Goal: Transaction & Acquisition: Download file/media

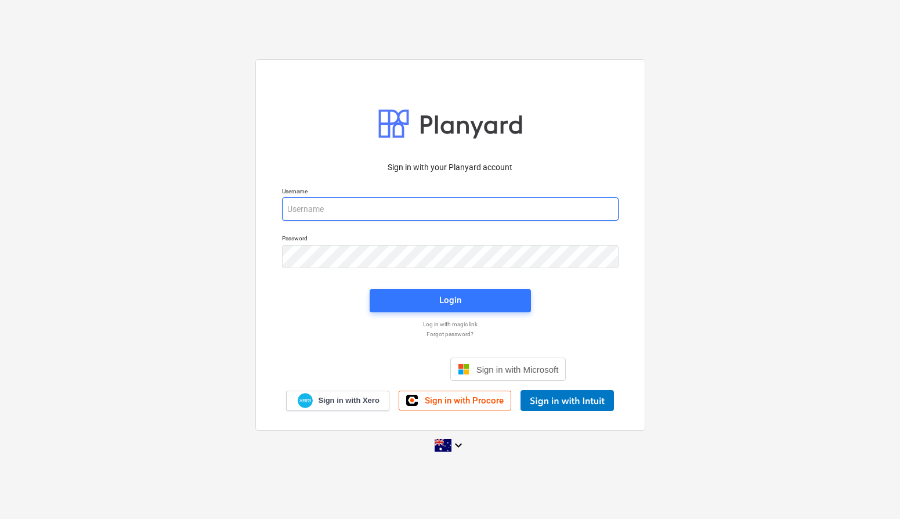
click at [484, 209] on input "email" at bounding box center [450, 208] width 337 height 23
type input "invoices@epicbuilds.com.au"
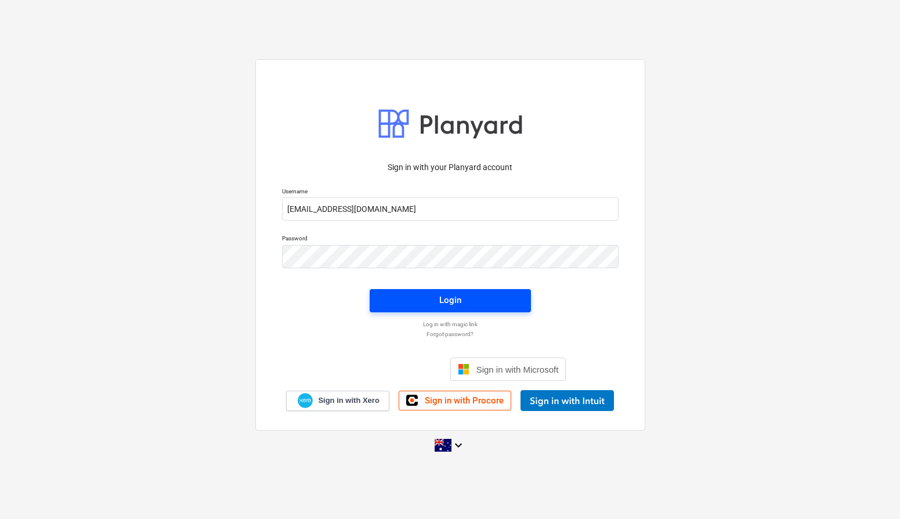
click at [462, 302] on span "Login" at bounding box center [451, 300] width 134 height 15
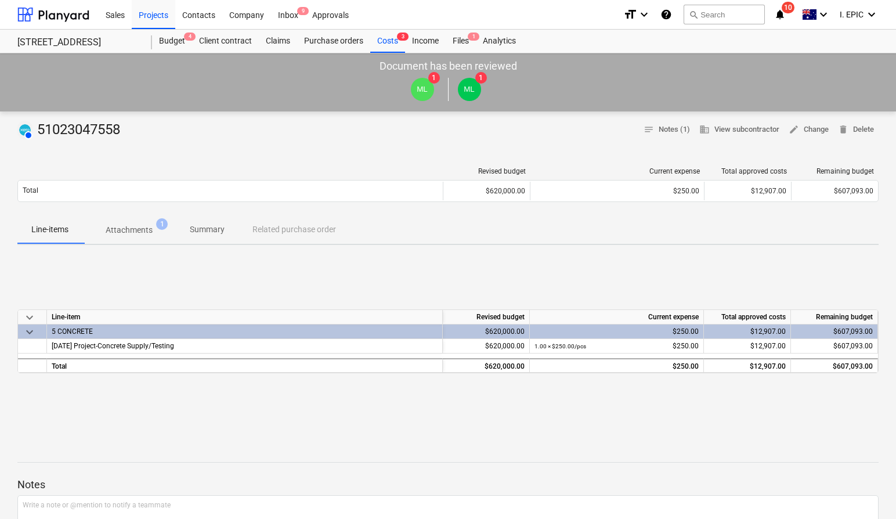
click at [145, 236] on span "Attachments 1" at bounding box center [128, 229] width 93 height 21
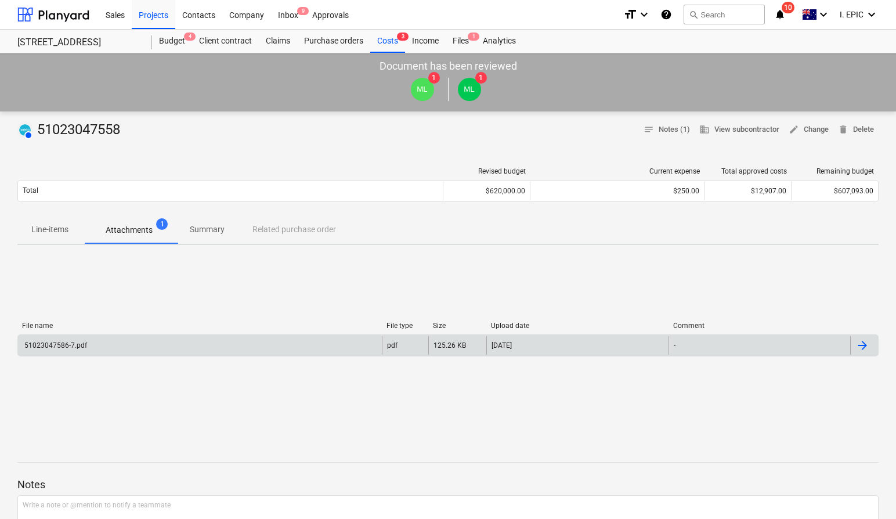
click at [100, 349] on div "51023047586-7.pdf" at bounding box center [200, 345] width 364 height 19
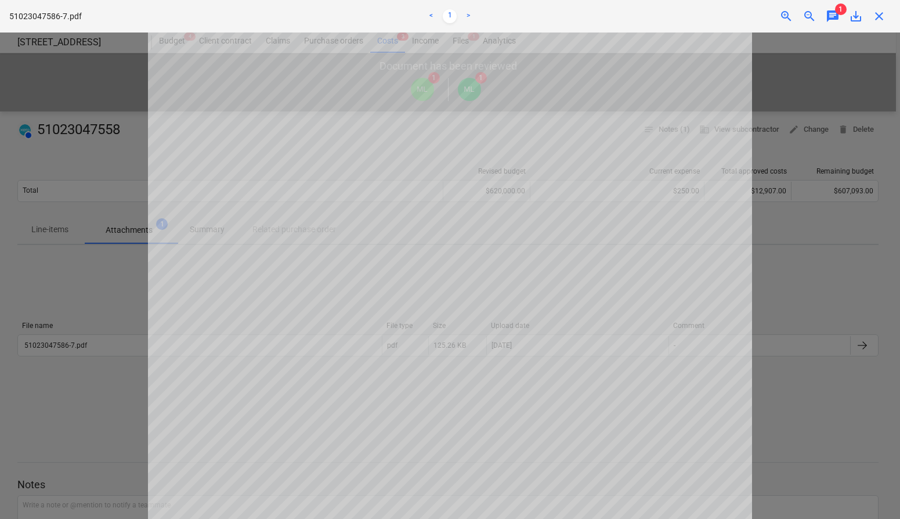
click at [879, 17] on span "close" at bounding box center [880, 16] width 14 height 14
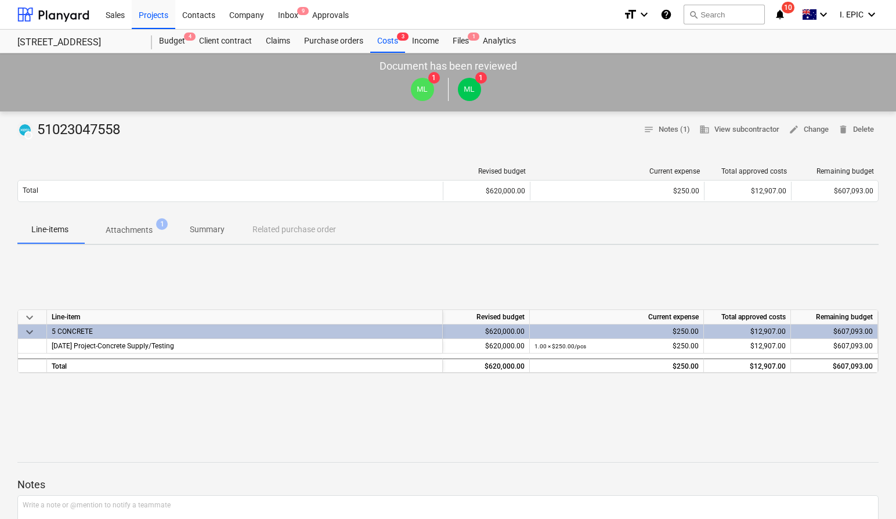
click at [135, 235] on p "Attachments" at bounding box center [129, 230] width 47 height 12
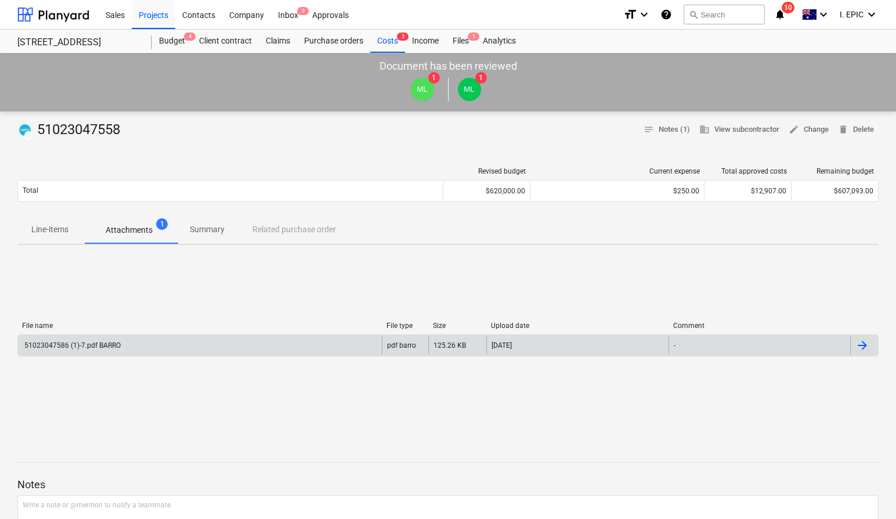
click at [111, 347] on div "51023047586 (1)-7.pdf BARRO" at bounding box center [72, 345] width 98 height 8
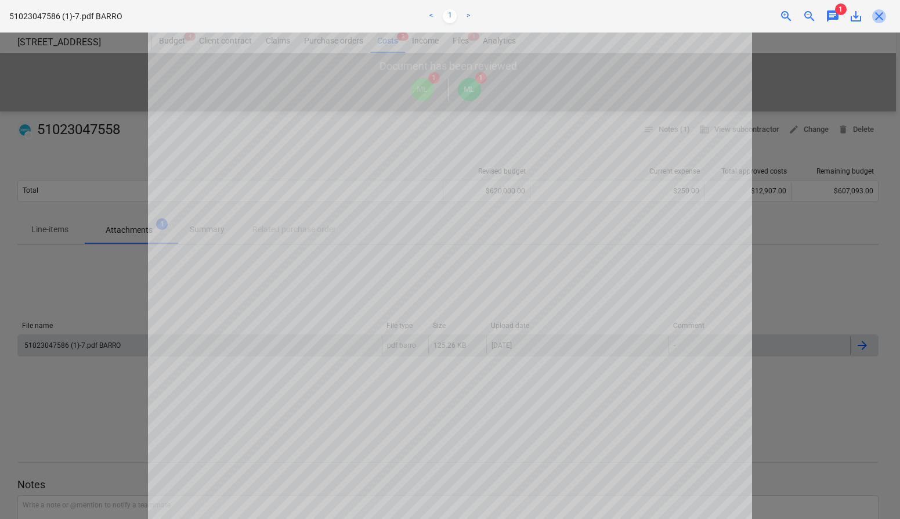
click at [882, 17] on span "close" at bounding box center [880, 16] width 14 height 14
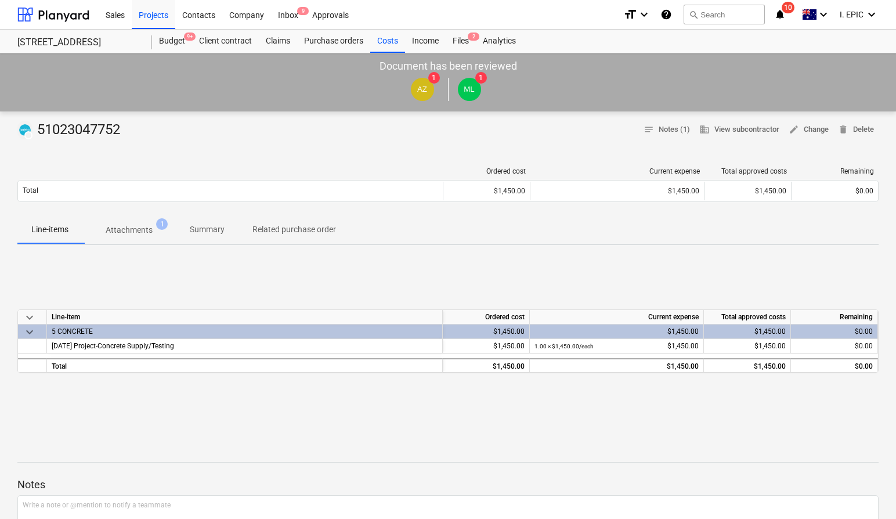
click at [136, 234] on p "Attachments" at bounding box center [129, 230] width 47 height 12
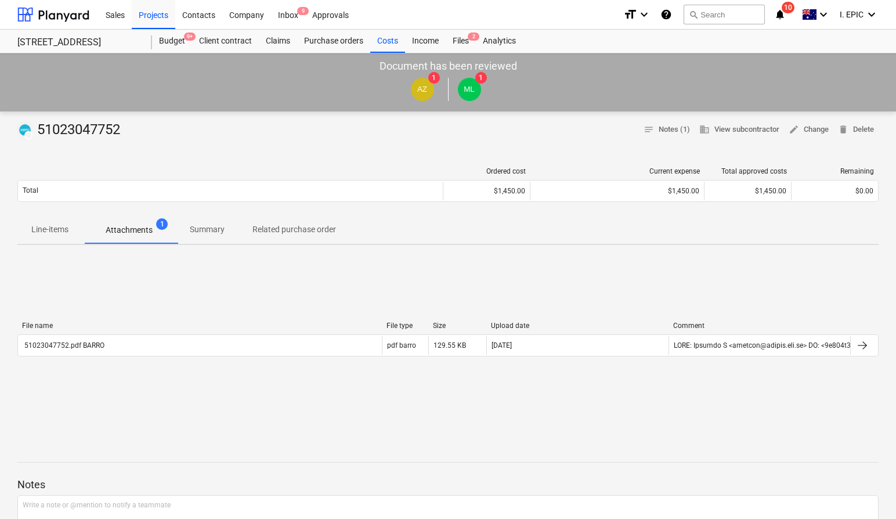
click at [132, 395] on div "File name File type Size Upload date Comment 51023047752.pdf BARRO pdf barro 12…" at bounding box center [448, 341] width 862 height 174
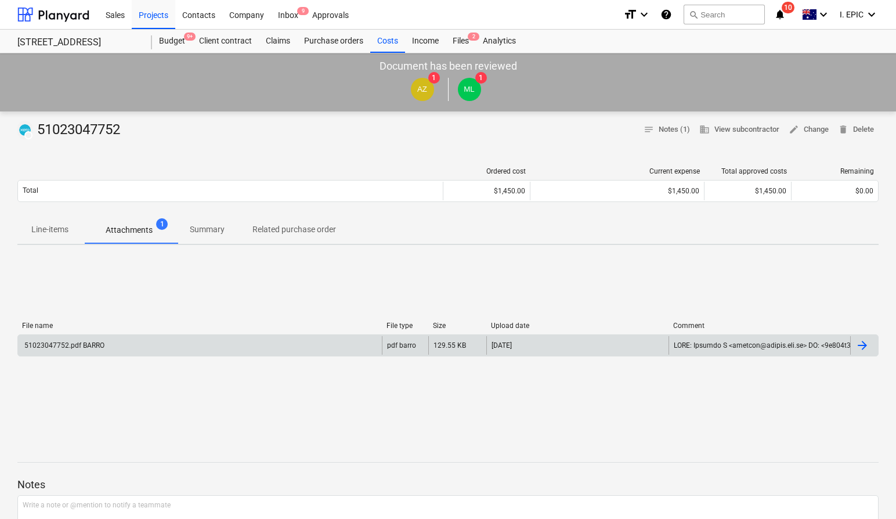
click at [104, 349] on div "51023047752.pdf BARRO" at bounding box center [200, 345] width 364 height 19
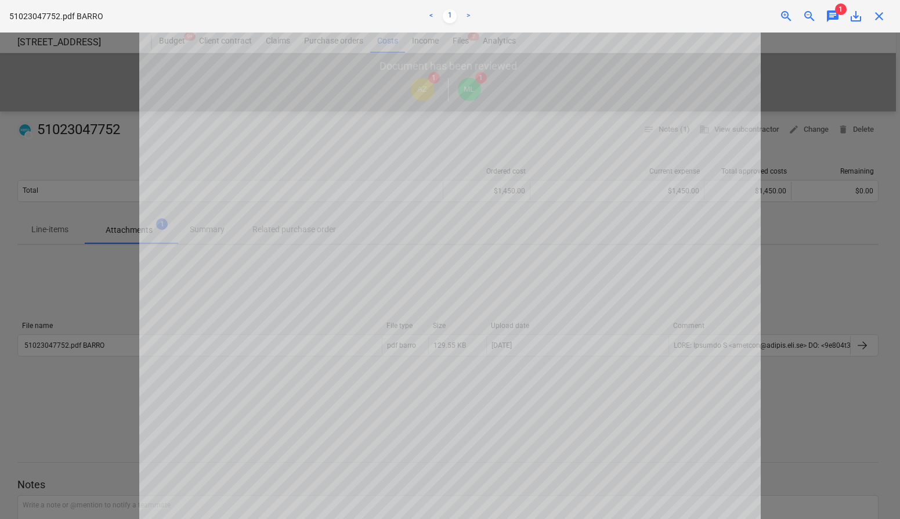
click at [856, 16] on span "save_alt" at bounding box center [856, 16] width 14 height 14
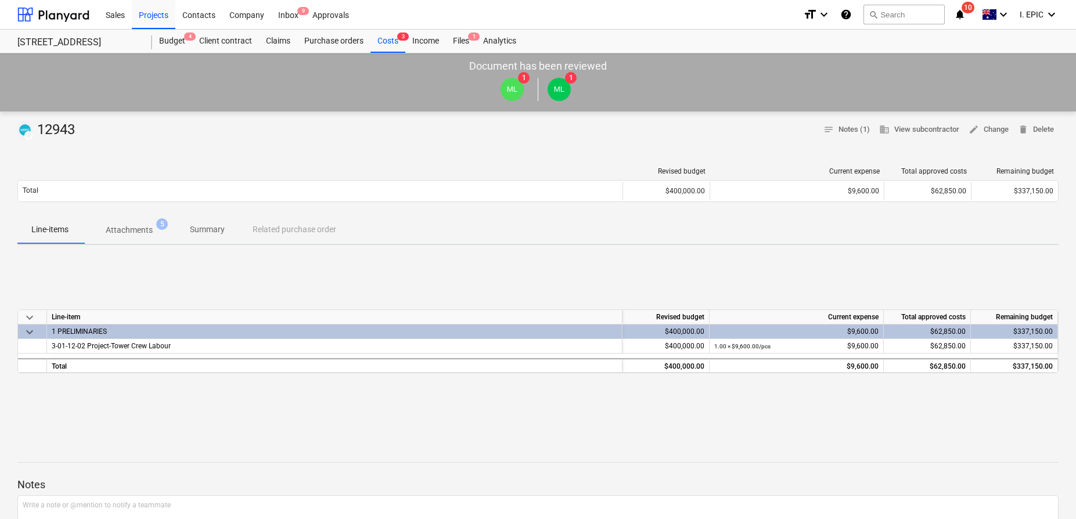
click at [452, 117] on div "DRAFT 12943 notes Notes (1) business View subcontractor edit Change delete Dele…" at bounding box center [538, 429] width 1076 height 636
click at [452, 121] on div "DRAFT 12943 notes Notes (1) business View subcontractor edit Change delete Dele…" at bounding box center [537, 130] width 1041 height 19
click at [464, 147] on div at bounding box center [537, 143] width 1041 height 9
click at [447, 114] on div "DRAFT 12943 notes Notes (1) business View subcontractor edit Change delete Dele…" at bounding box center [538, 429] width 1076 height 636
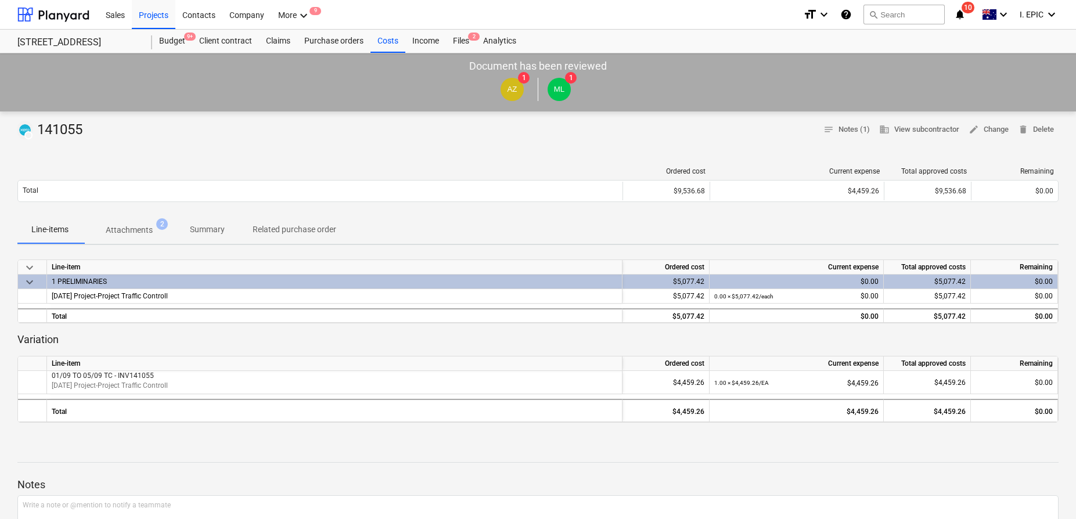
click at [113, 225] on p "Attachments" at bounding box center [129, 230] width 47 height 12
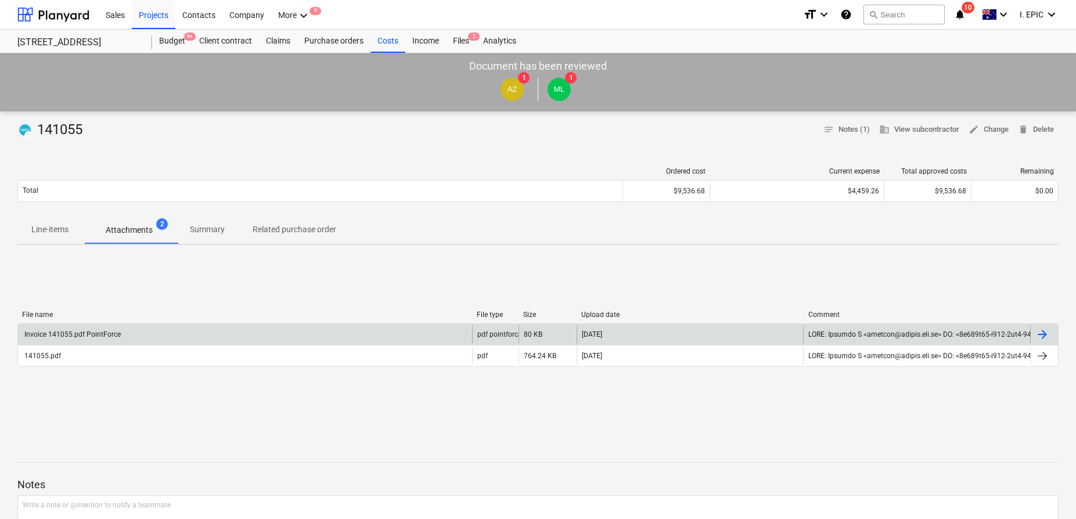
click at [118, 336] on div "Invoice 141055.pdf PointForce" at bounding box center [72, 334] width 98 height 8
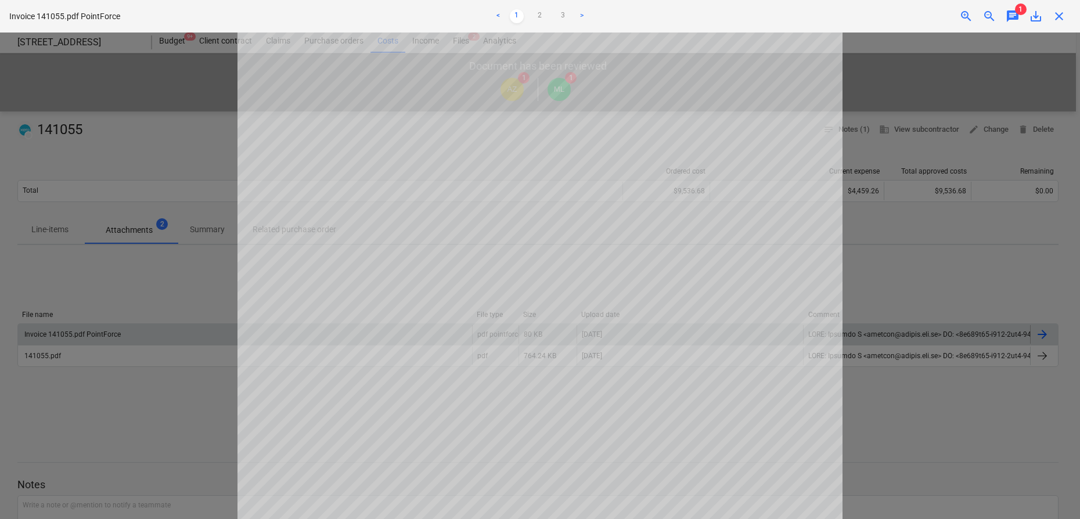
click at [1036, 16] on span "save_alt" at bounding box center [1036, 16] width 14 height 14
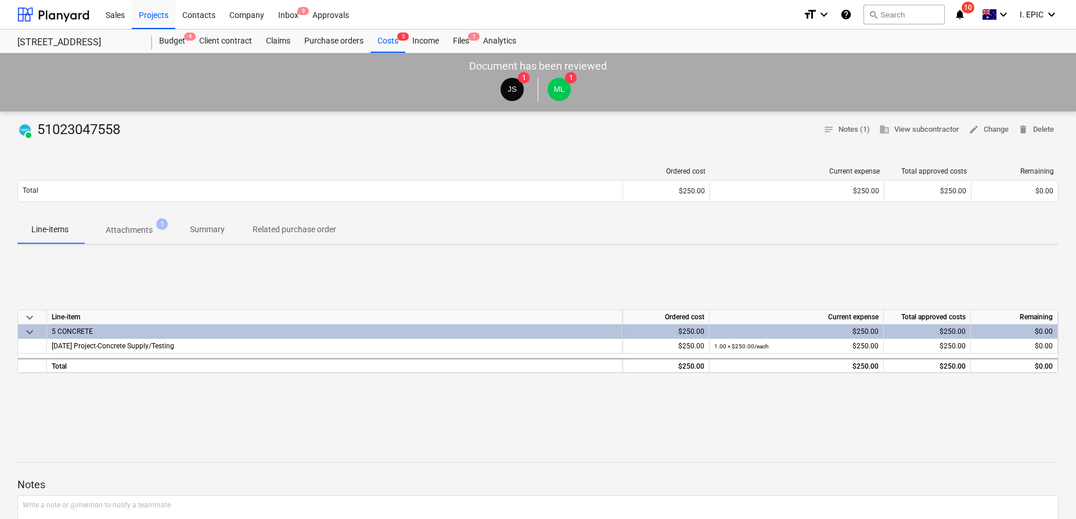
click at [132, 228] on p "Attachments" at bounding box center [129, 230] width 47 height 12
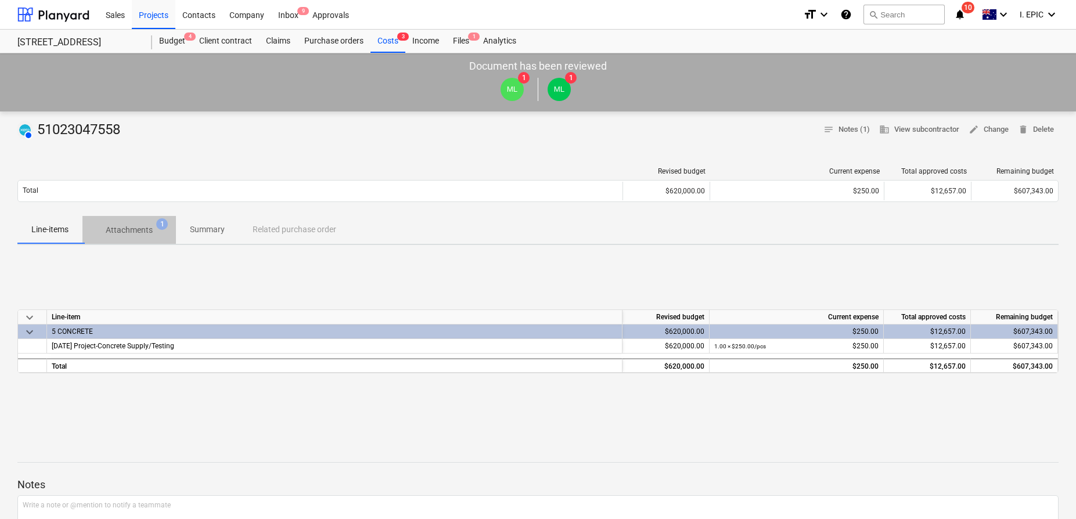
click at [130, 238] on span "Attachments 1" at bounding box center [128, 229] width 93 height 21
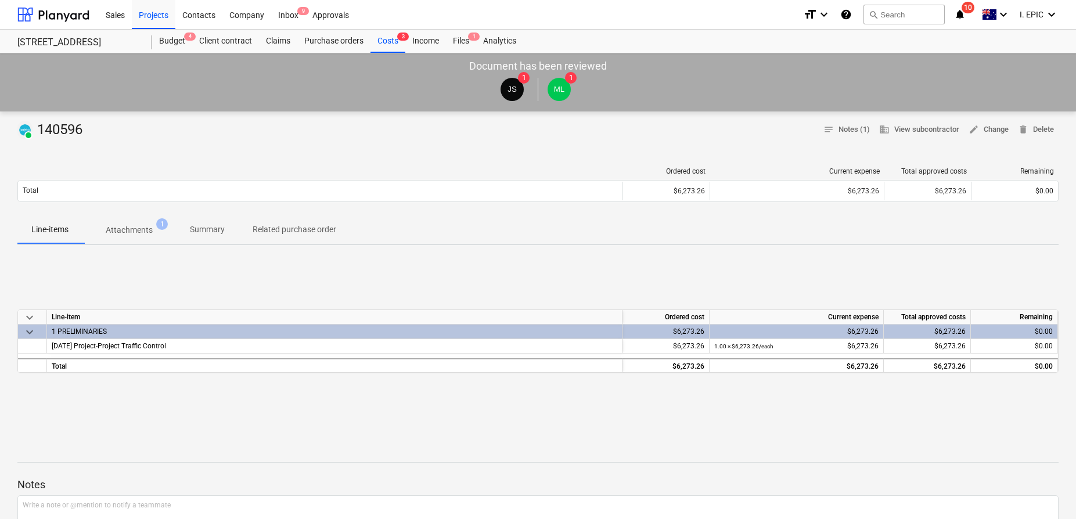
click at [142, 229] on p "Attachments" at bounding box center [129, 230] width 47 height 12
drag, startPoint x: 128, startPoint y: 233, endPoint x: 122, endPoint y: 231, distance: 6.3
click at [128, 233] on p "Attachments" at bounding box center [129, 230] width 47 height 12
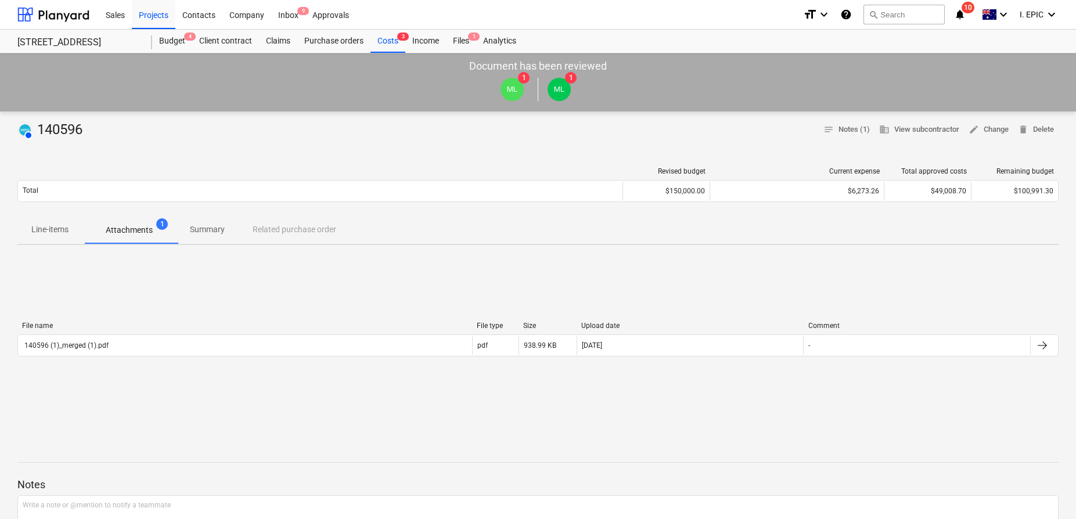
click at [122, 231] on p "Attachments" at bounding box center [129, 230] width 47 height 12
